Goal: Go to known website: Access a specific website the user already knows

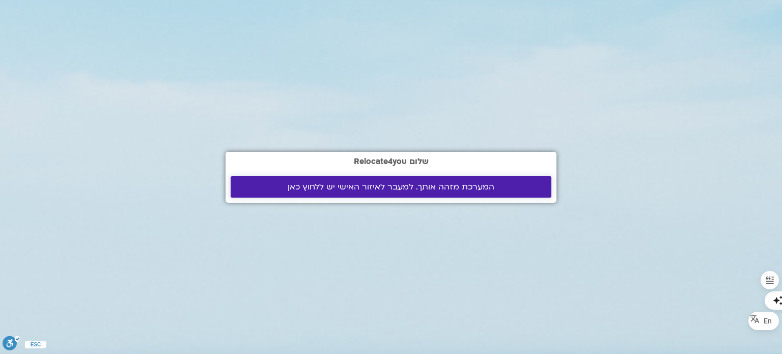
click at [308, 190] on span "המערכת מזהה אותך. למעבר לאיזור האישי יש ללחוץ כאן" at bounding box center [391, 186] width 207 height 9
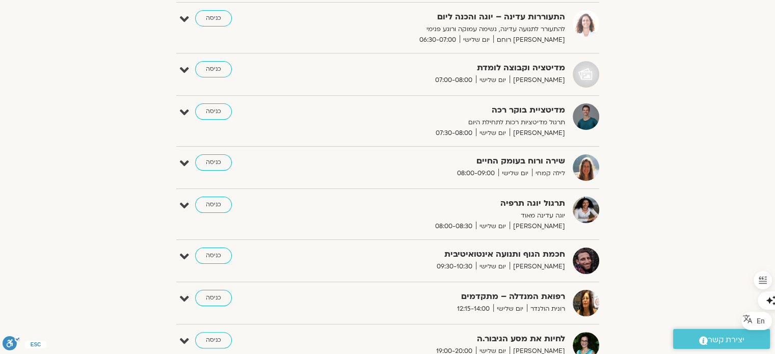
scroll to position [163, 0]
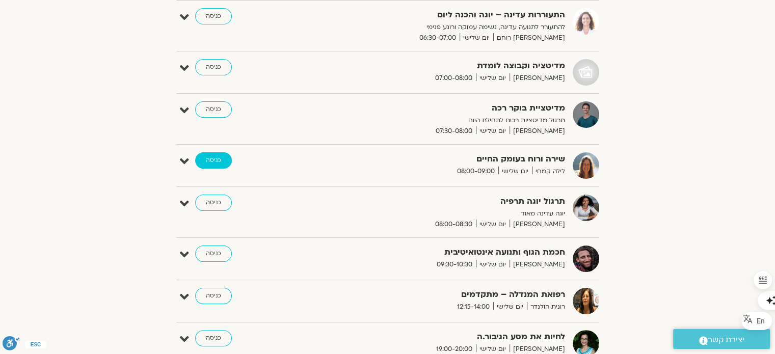
click at [211, 162] on link "כניסה" at bounding box center [213, 160] width 37 height 16
